Goal: Answer question/provide support

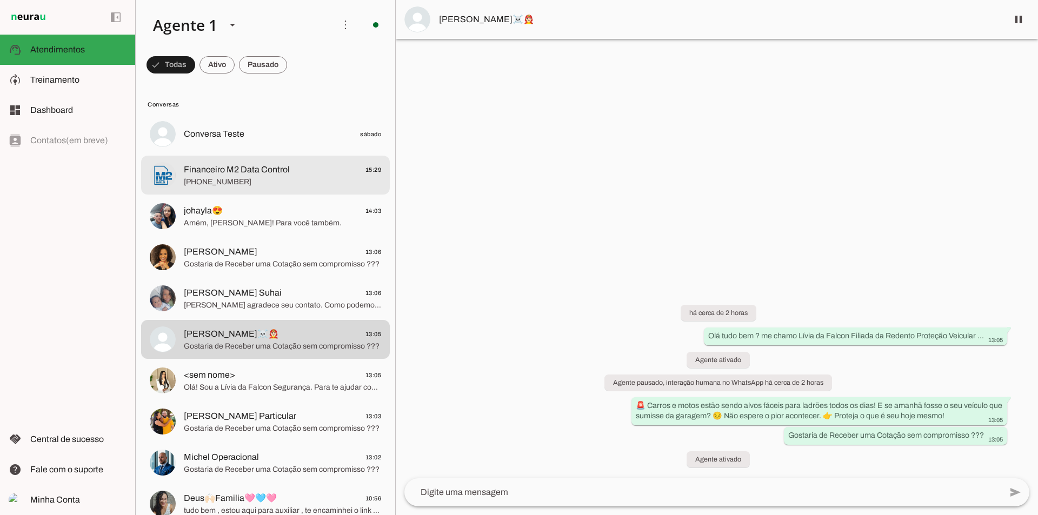
click at [237, 169] on span "Financeiro M2 Data Control" at bounding box center [237, 169] width 106 height 13
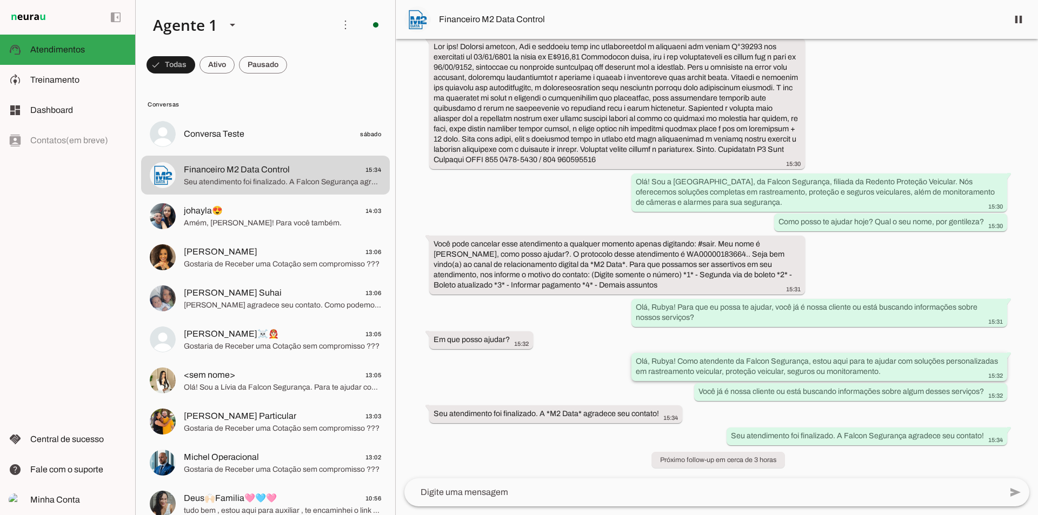
scroll to position [70, 0]
click at [1018, 23] on span at bounding box center [1019, 19] width 26 height 26
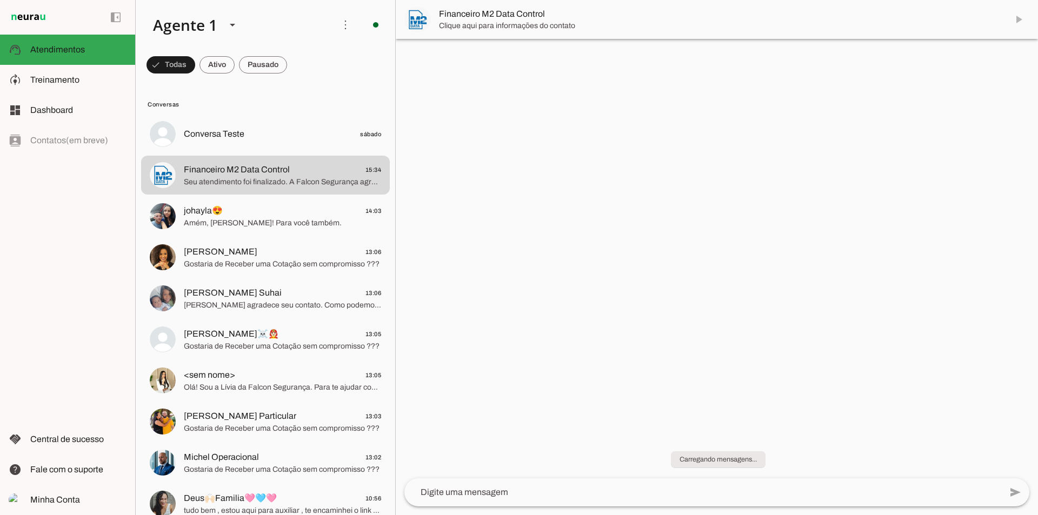
scroll to position [0, 0]
